Goal: Connect with others: Establish contact or relationships with other users

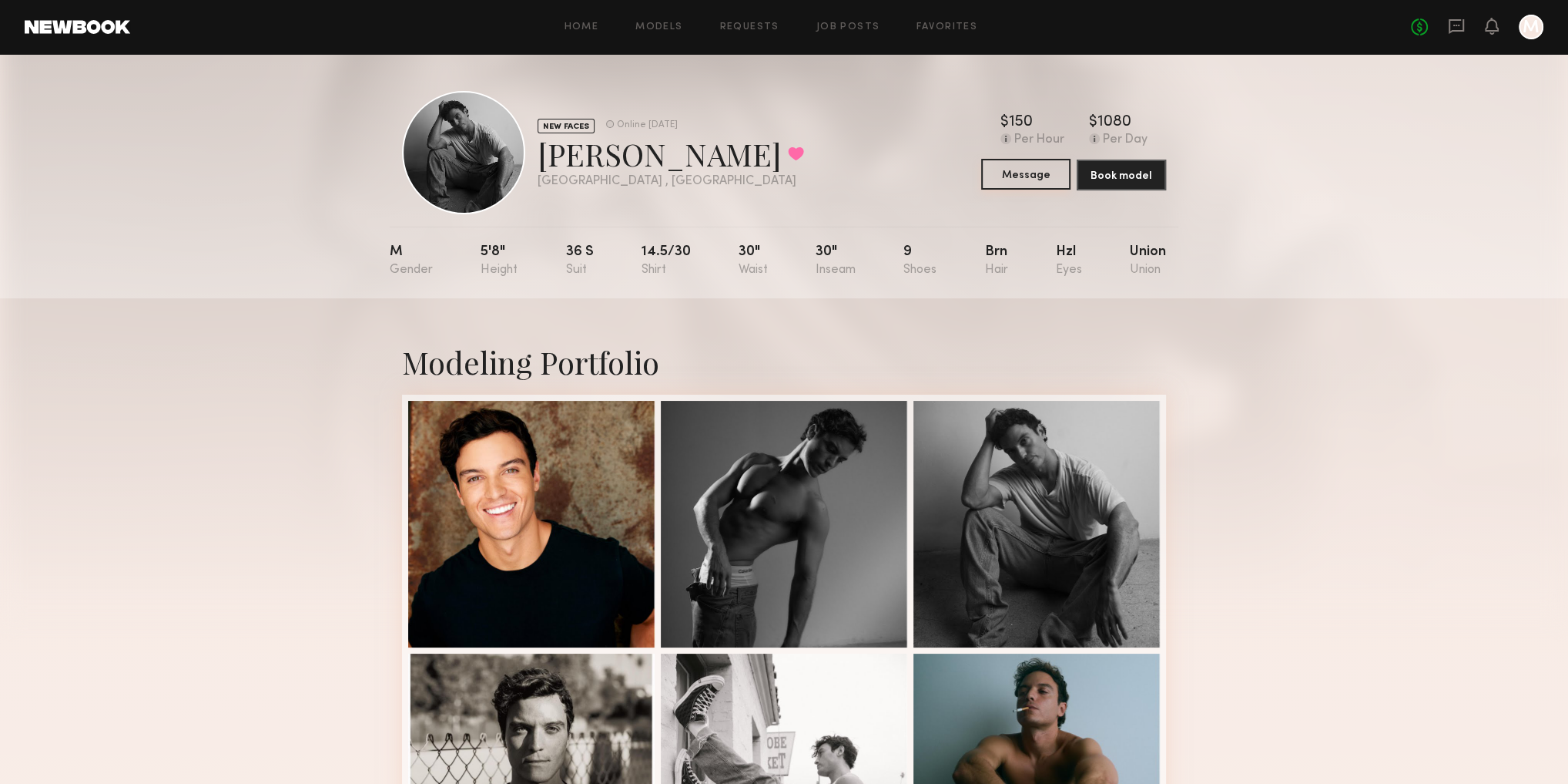
click at [1044, 186] on button "Message" at bounding box center [1026, 174] width 89 height 31
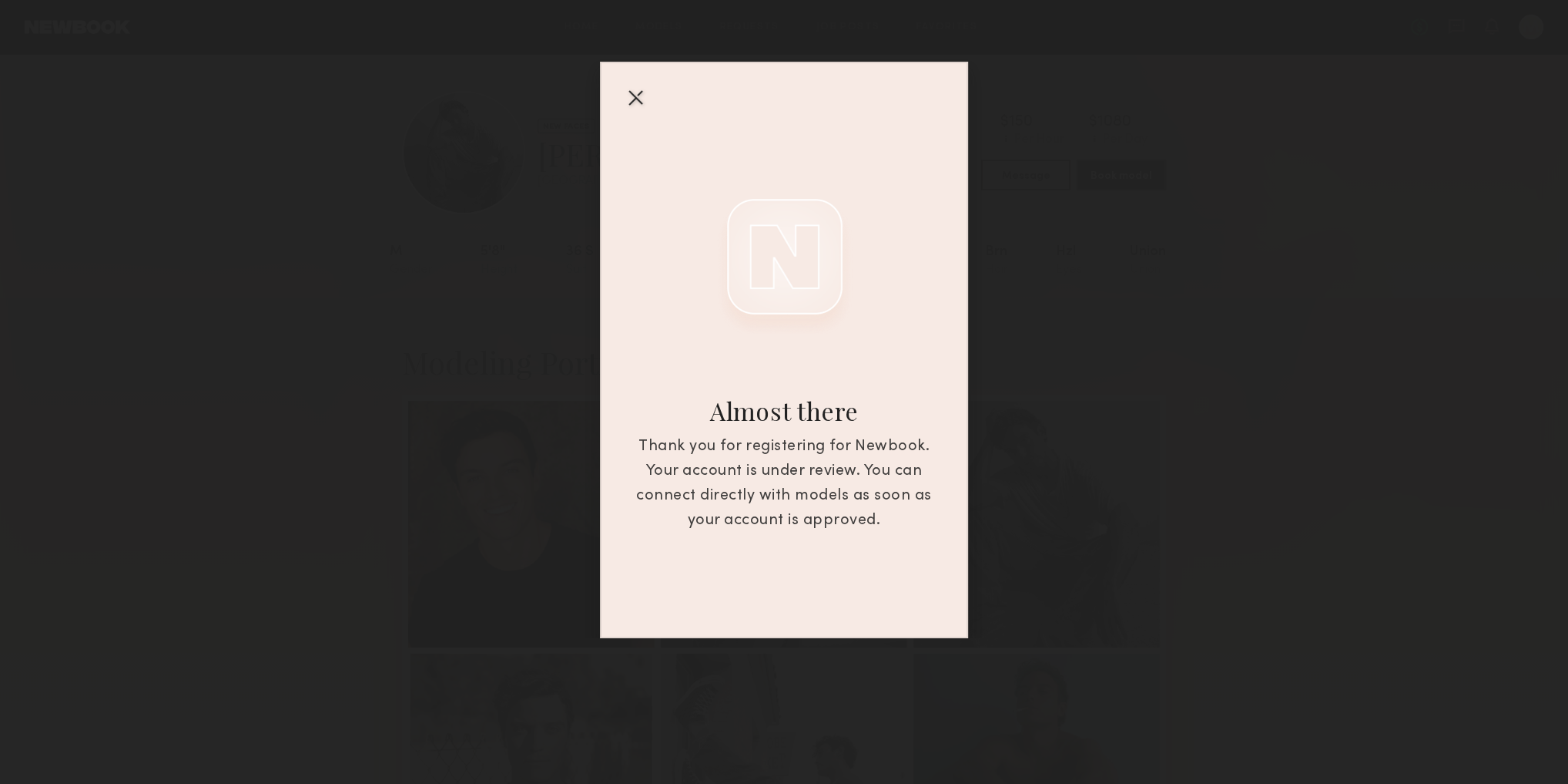
click at [633, 94] on div at bounding box center [635, 97] width 25 height 25
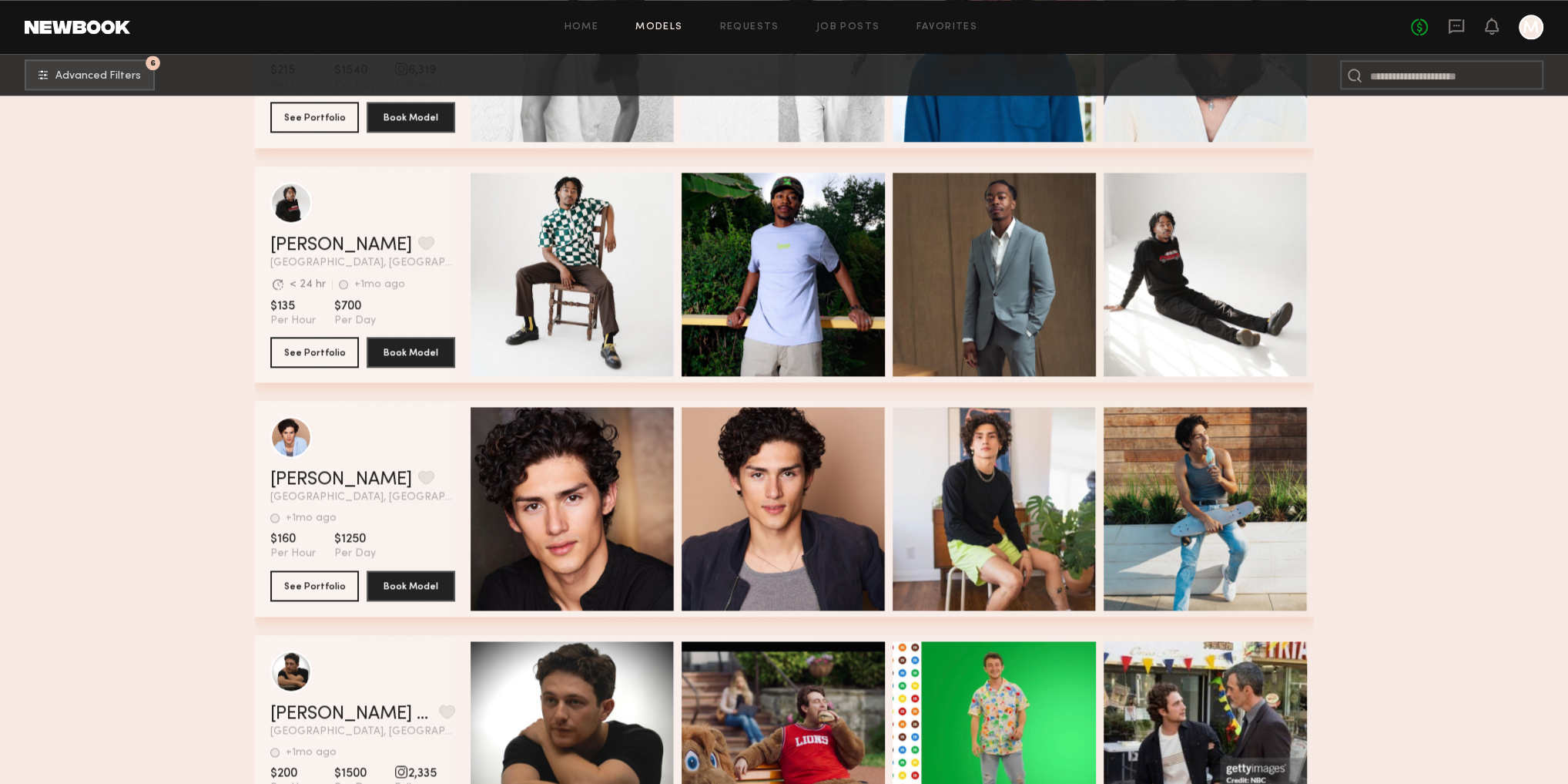
scroll to position [2019, 0]
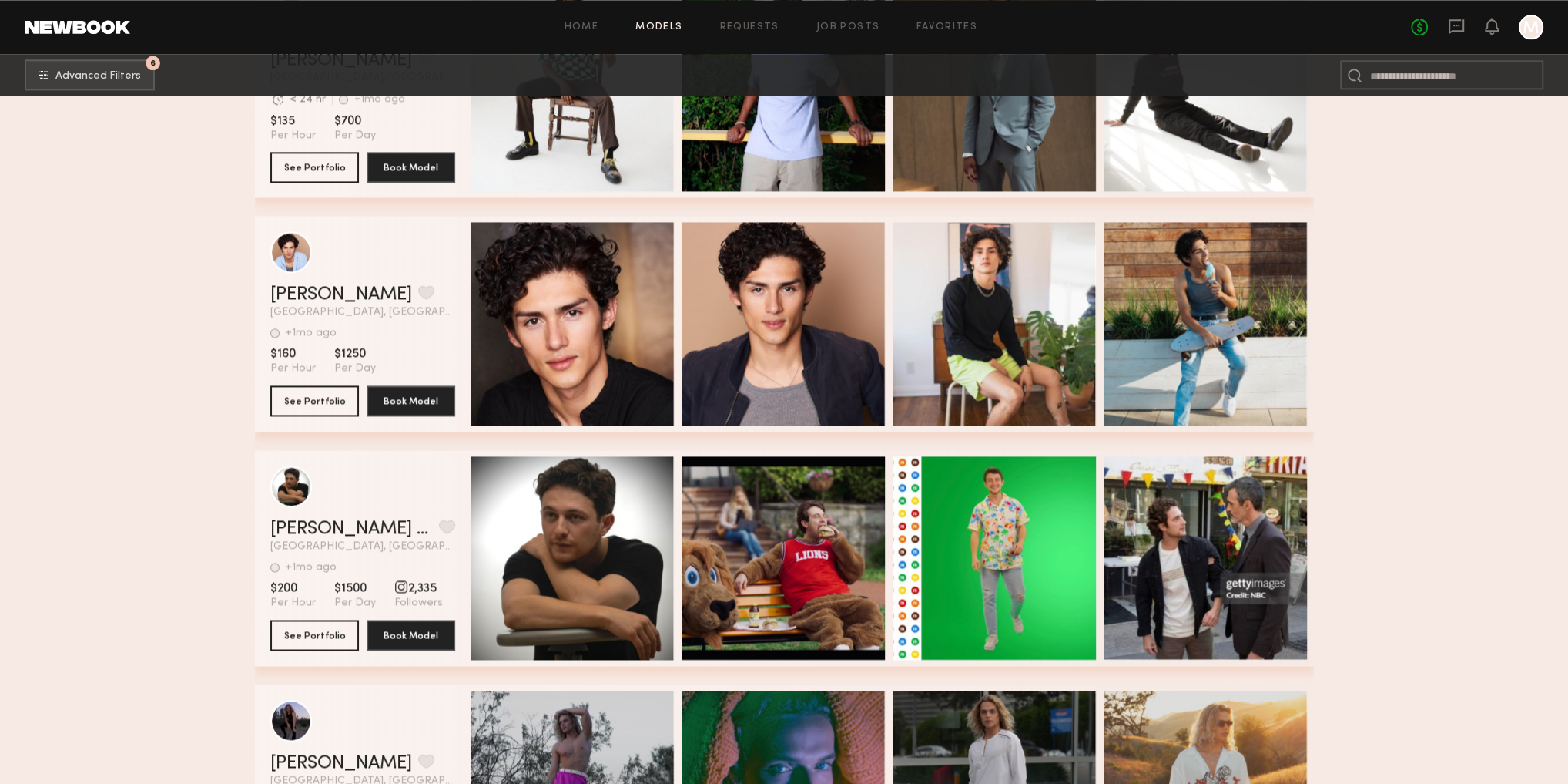
click at [407, 338] on section "+1mo ago Last Online" at bounding box center [363, 332] width 185 height 11
click at [284, 264] on div "grid" at bounding box center [291, 251] width 42 height 42
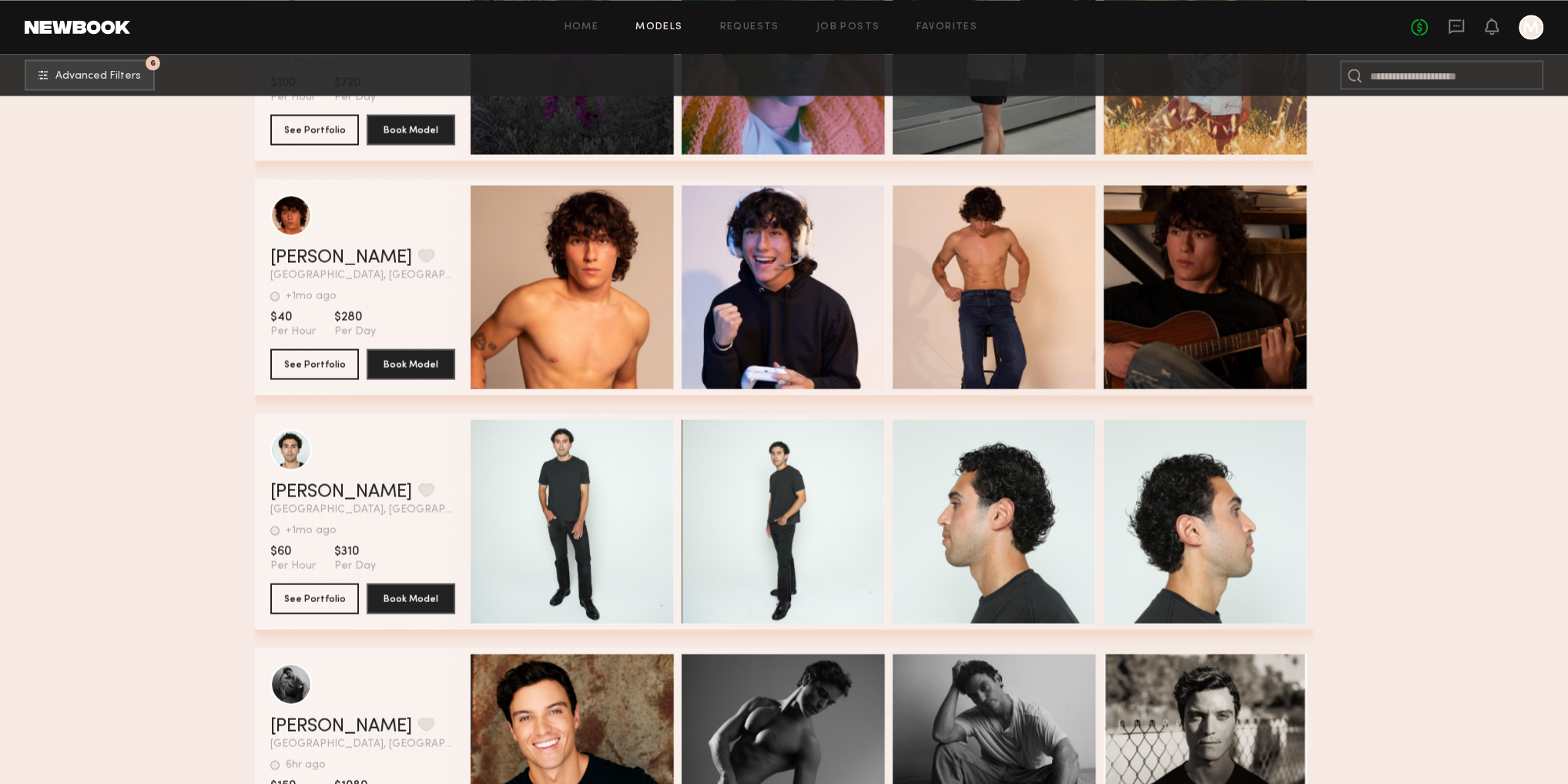
scroll to position [3067, 0]
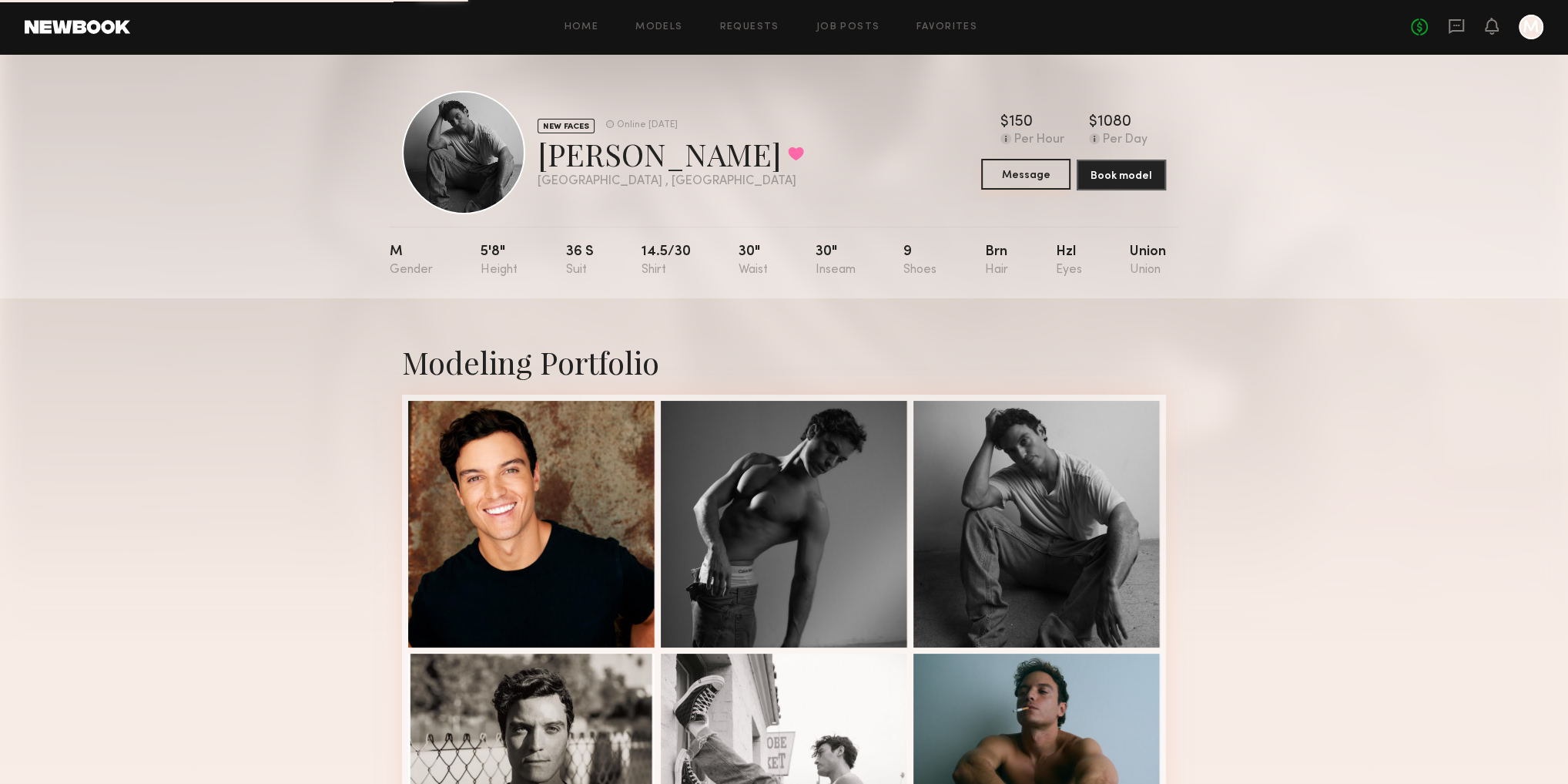
click at [1053, 173] on button "Message" at bounding box center [1026, 174] width 89 height 31
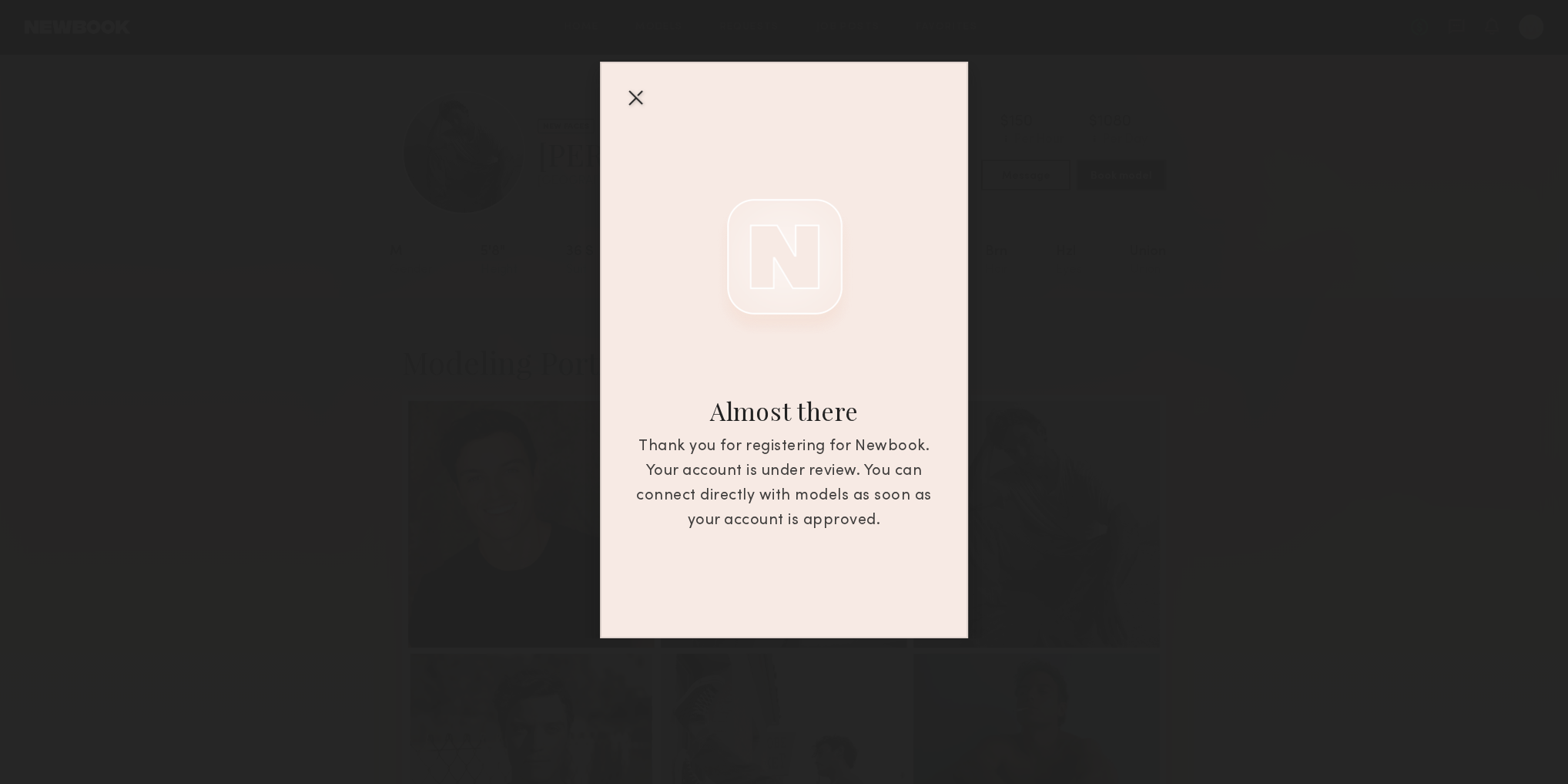
click at [637, 107] on div at bounding box center [635, 97] width 25 height 25
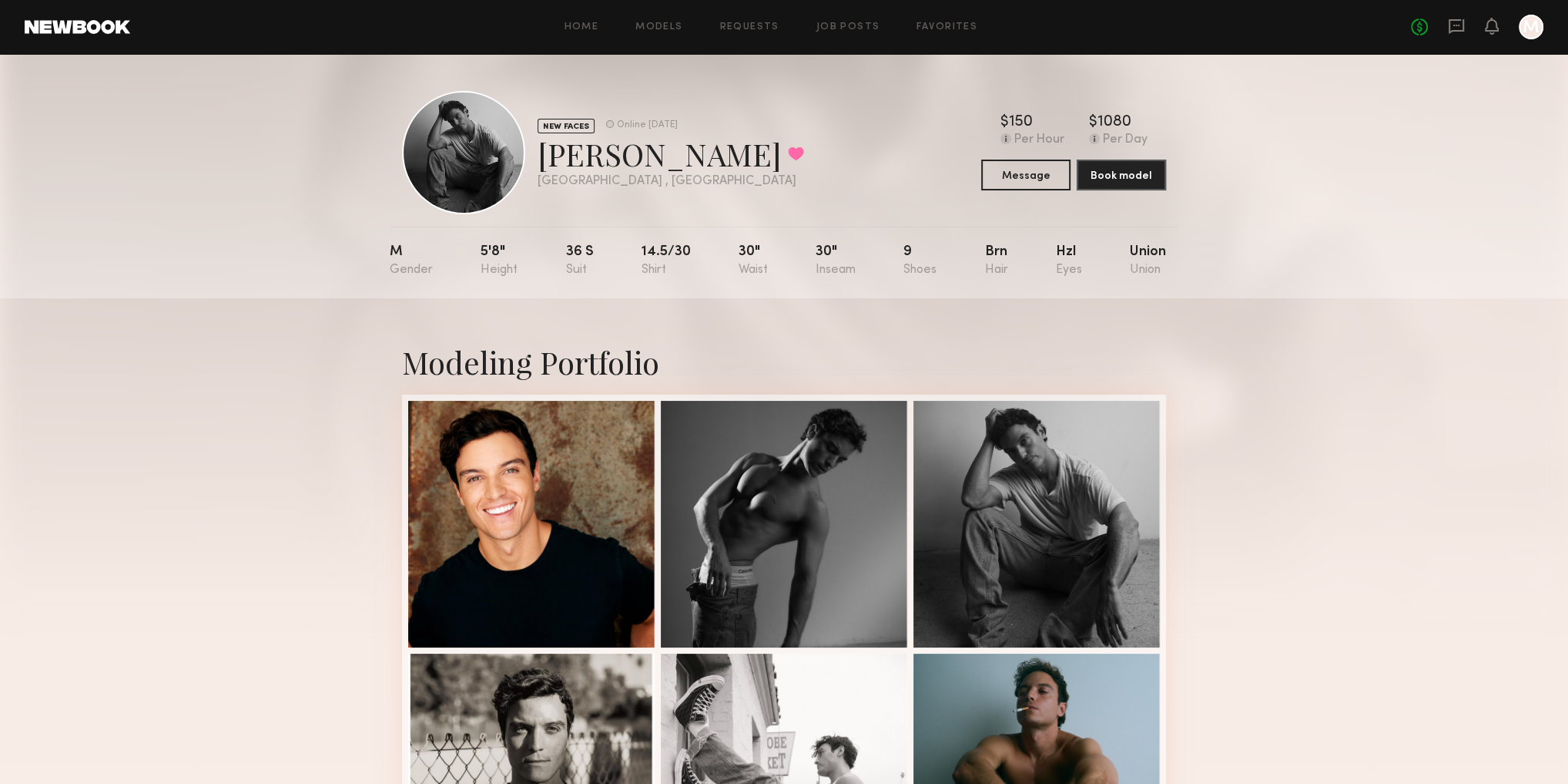
click at [1529, 30] on div at bounding box center [1531, 26] width 25 height 25
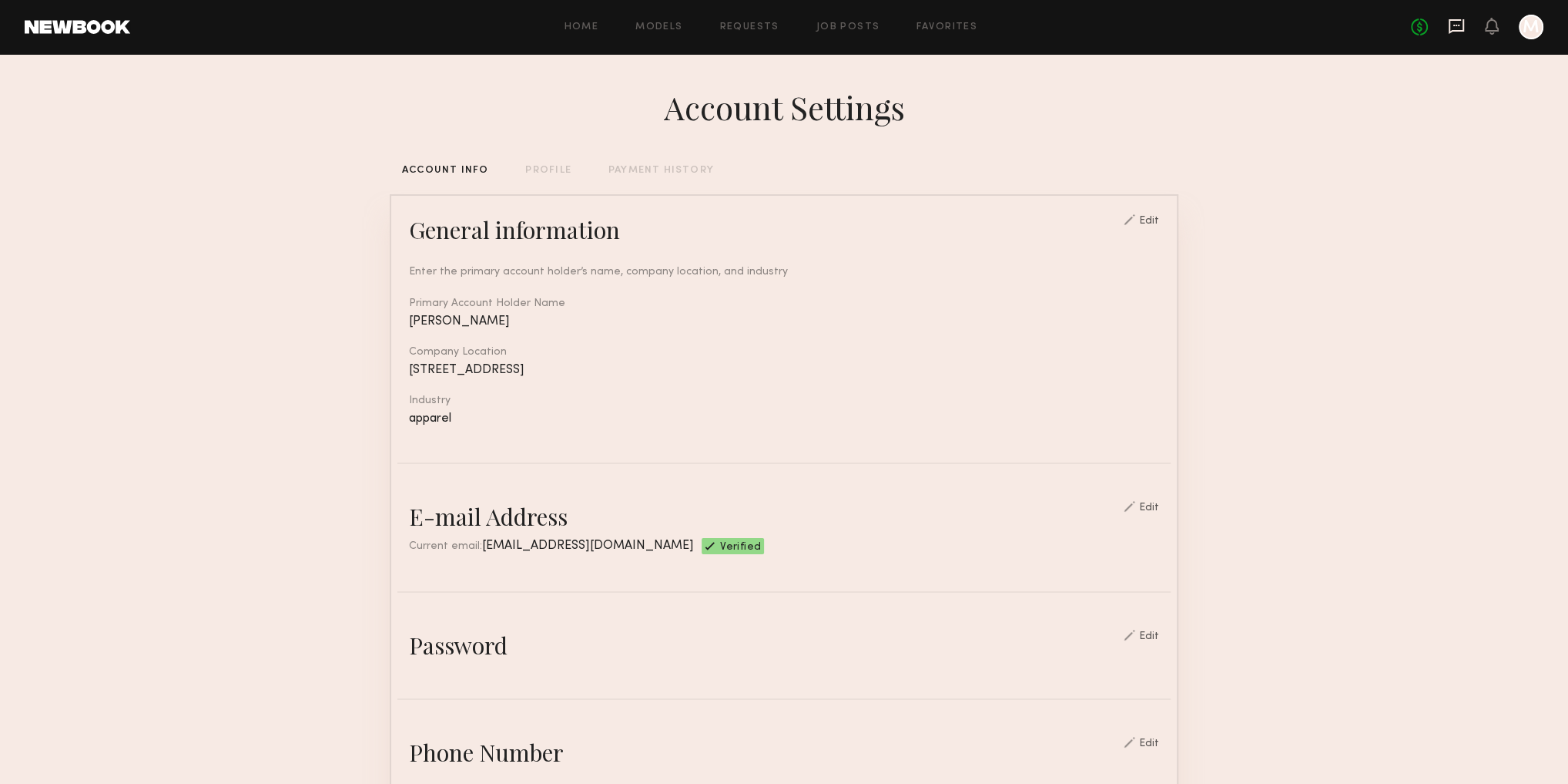
click at [1456, 30] on icon at bounding box center [1457, 26] width 15 height 14
click at [552, 171] on div "PROFILE" at bounding box center [547, 171] width 45 height 10
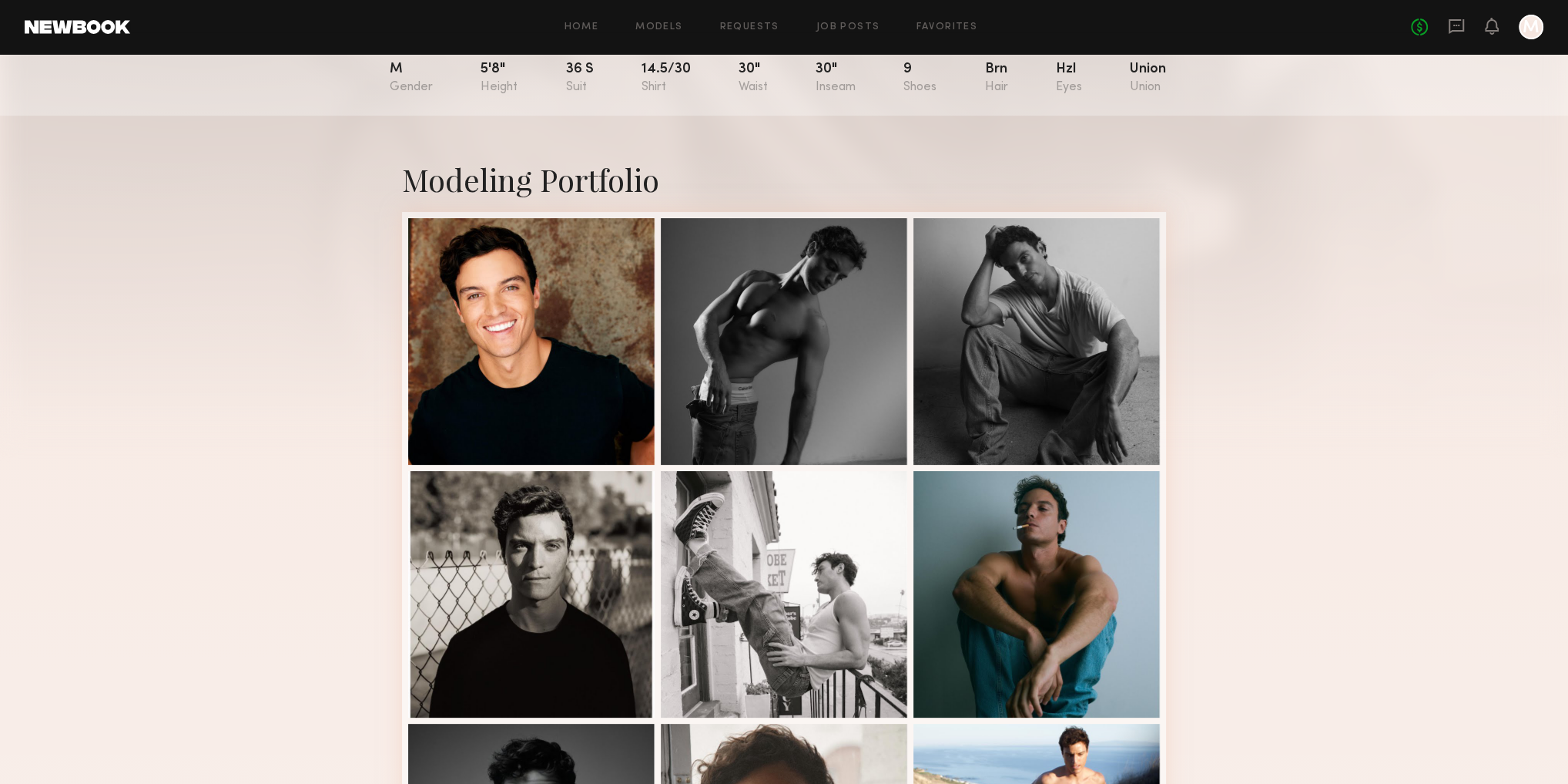
scroll to position [309, 0]
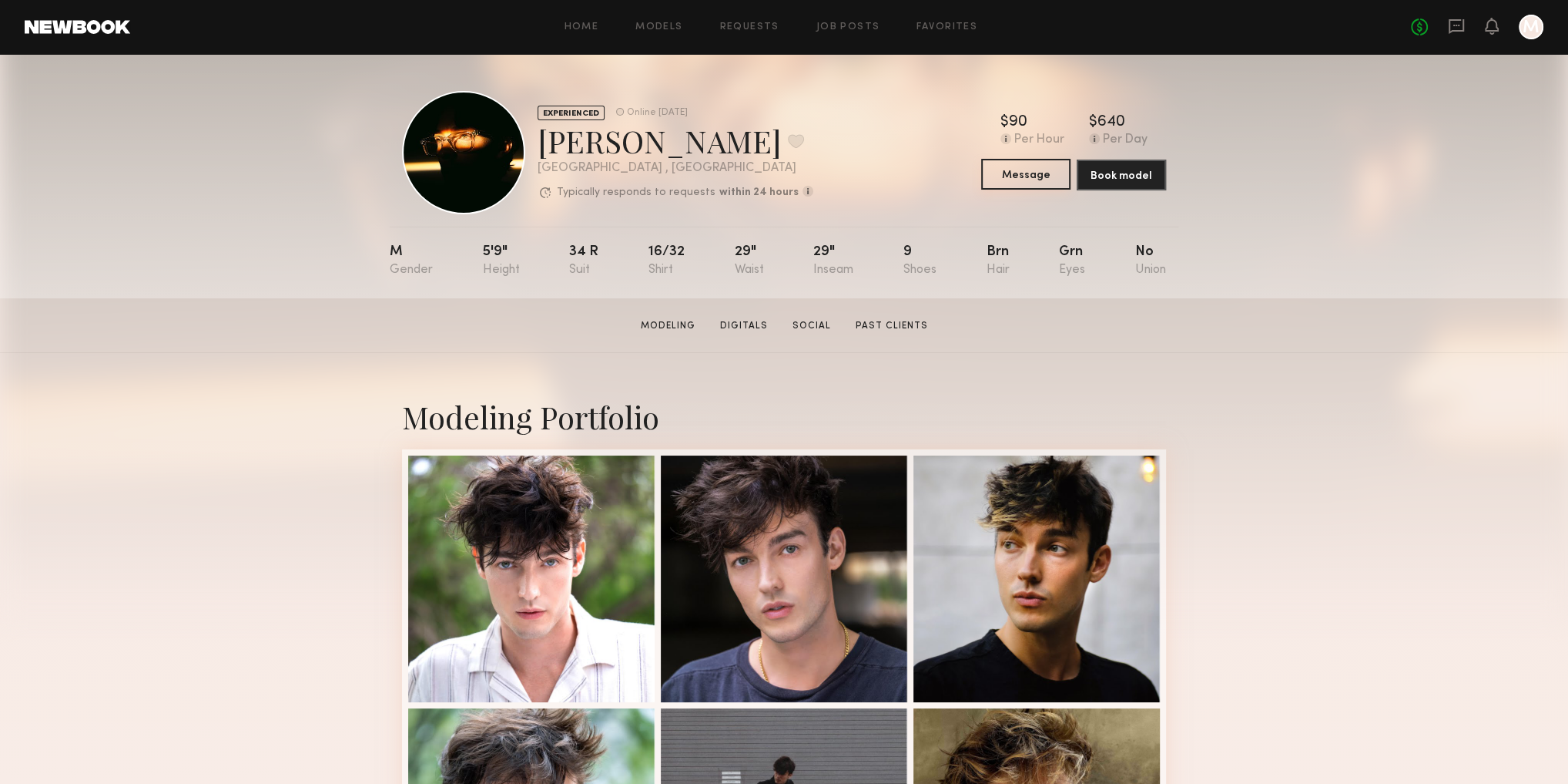
click at [1056, 171] on button "Message" at bounding box center [1026, 174] width 89 height 31
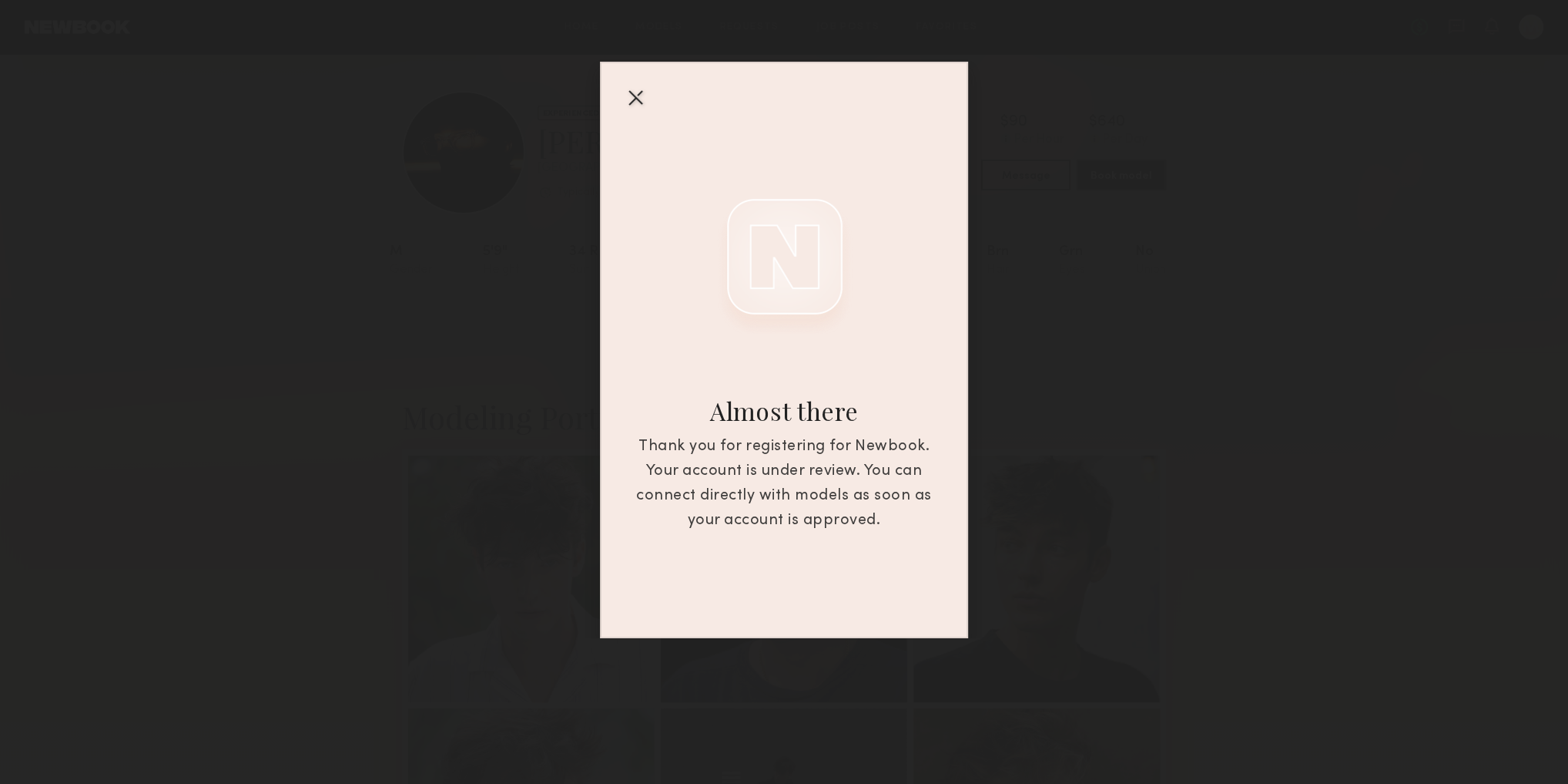
click at [633, 93] on div at bounding box center [635, 97] width 25 height 25
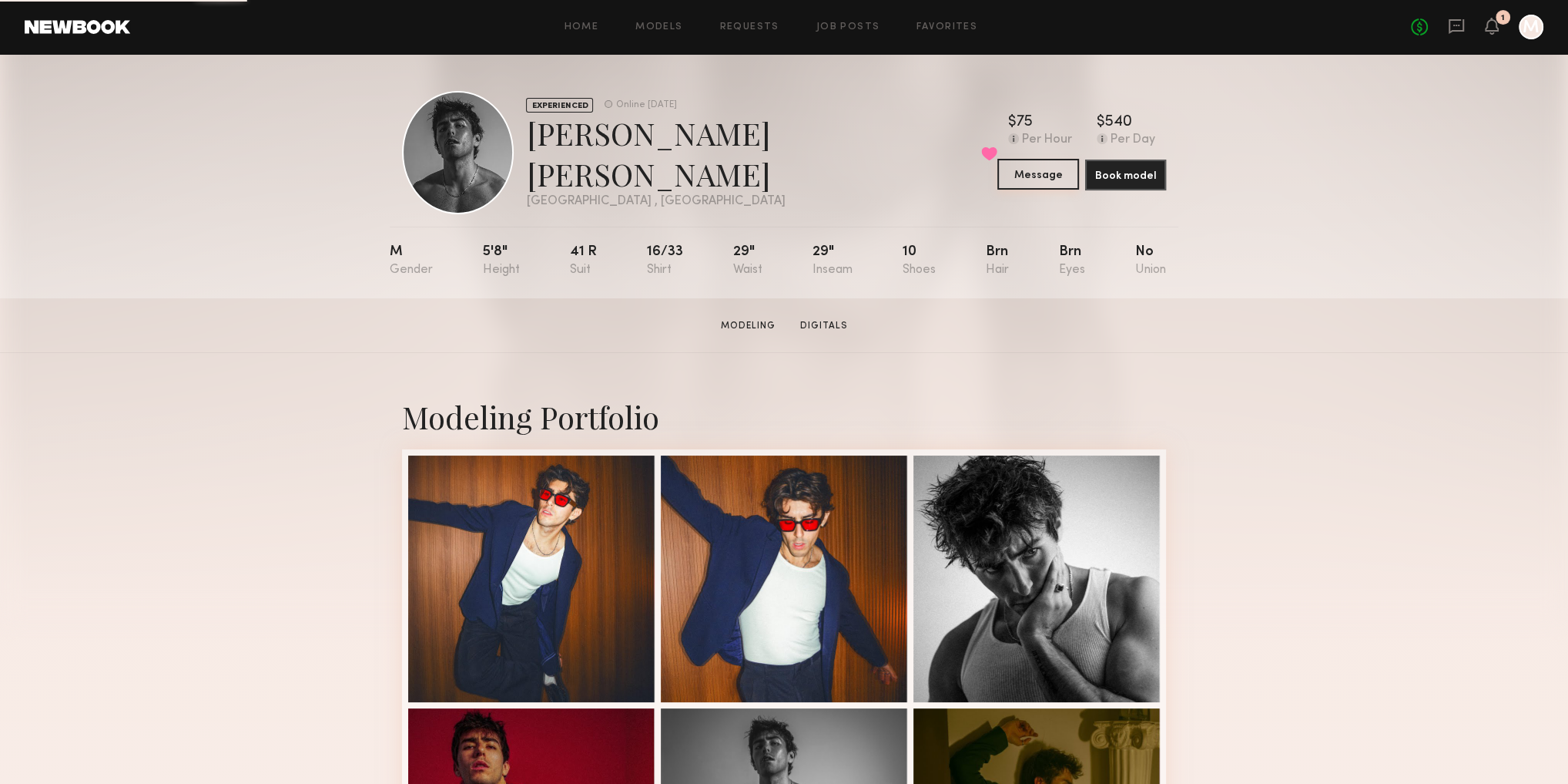
click at [1024, 174] on button "Message" at bounding box center [1038, 174] width 81 height 31
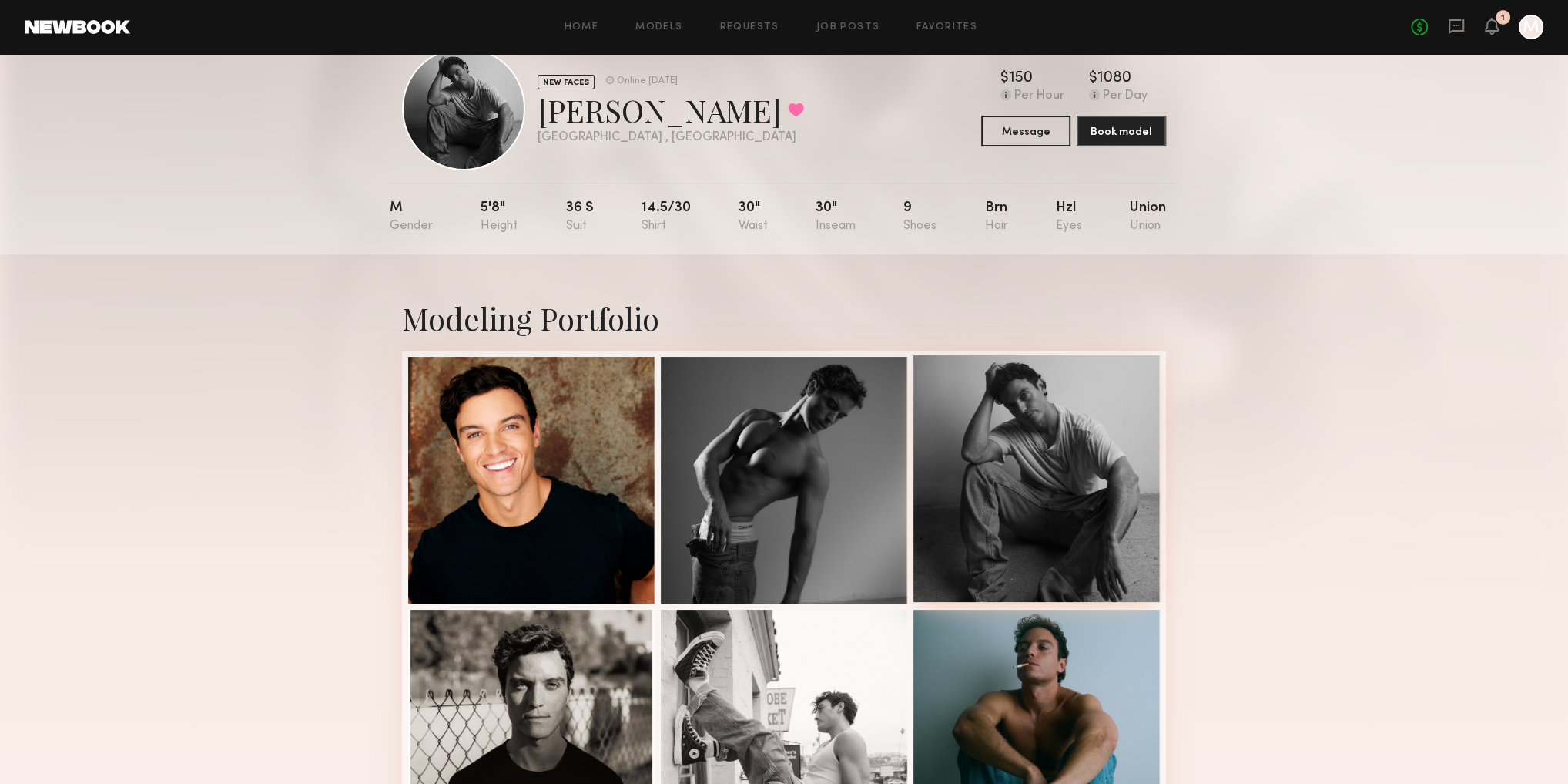
scroll to position [62, 0]
